Goal: Navigation & Orientation: Find specific page/section

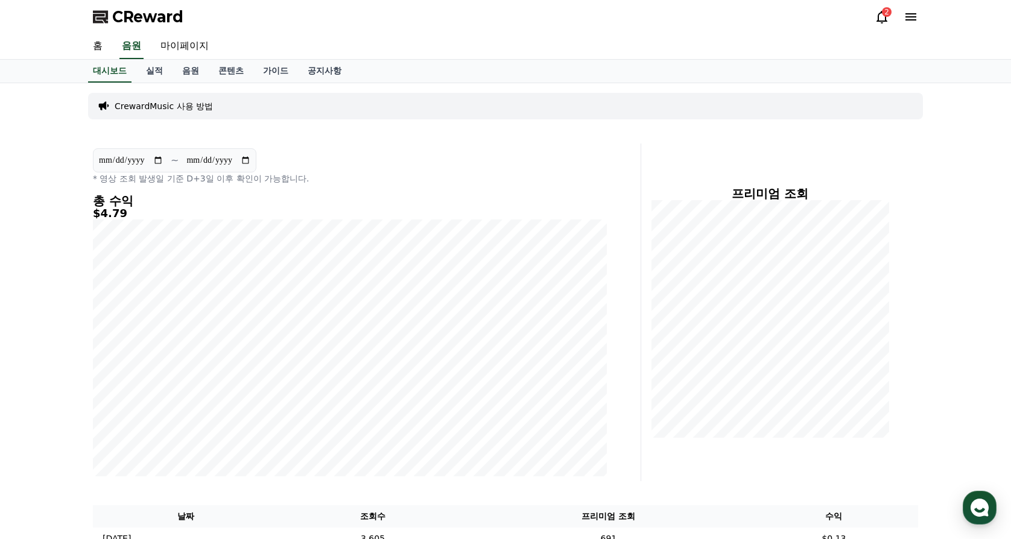
click at [884, 16] on div "2" at bounding box center [887, 12] width 10 height 10
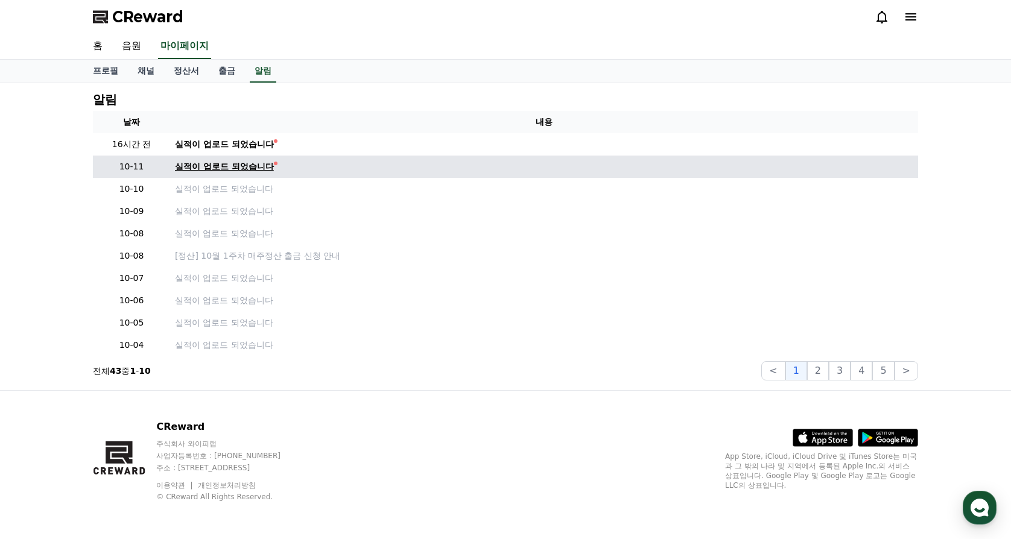
click at [214, 167] on div "실적이 업로드 되었습니다" at bounding box center [224, 166] width 99 height 13
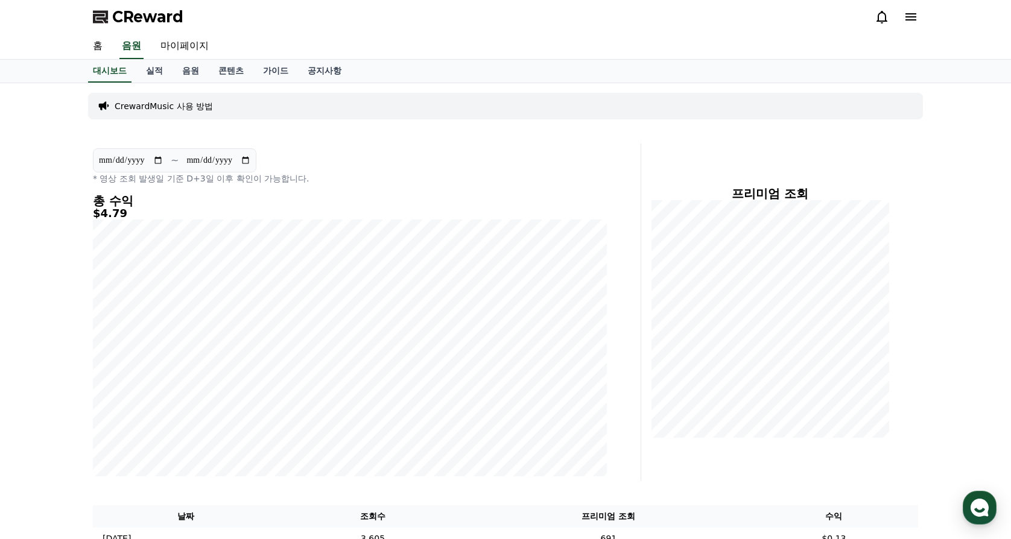
click at [881, 19] on icon at bounding box center [882, 17] width 14 height 14
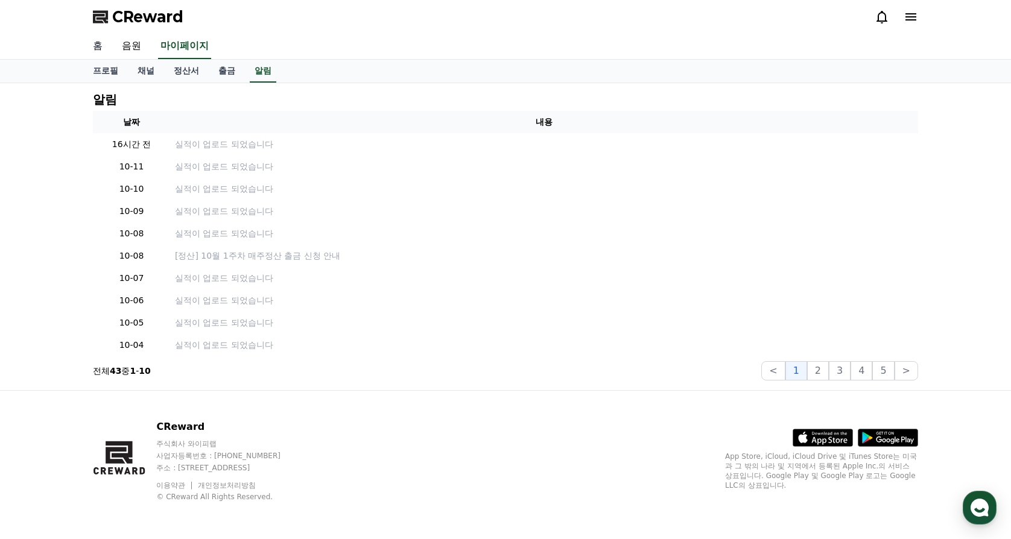
click at [98, 45] on link "홈" at bounding box center [97, 46] width 29 height 25
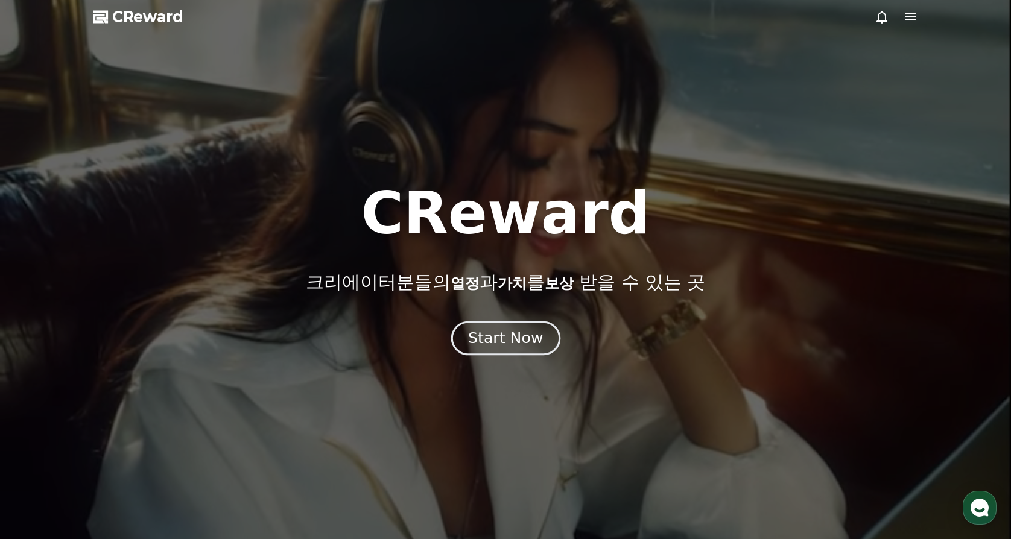
click at [516, 338] on div "Start Now" at bounding box center [505, 338] width 75 height 21
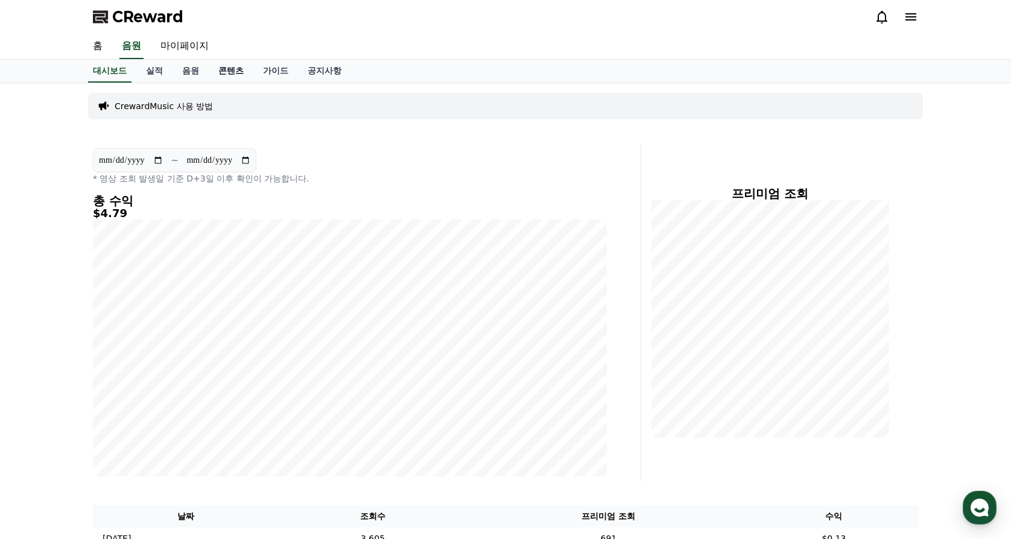
click at [230, 69] on link "콘텐츠" at bounding box center [231, 71] width 45 height 23
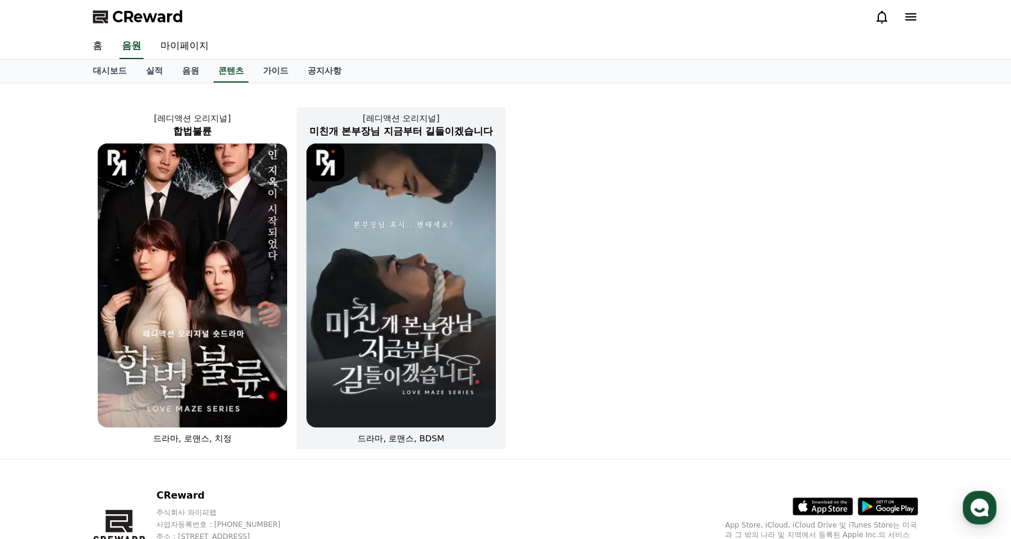
click at [408, 378] on img at bounding box center [400, 286] width 189 height 284
